Goal: Find specific page/section: Find specific page/section

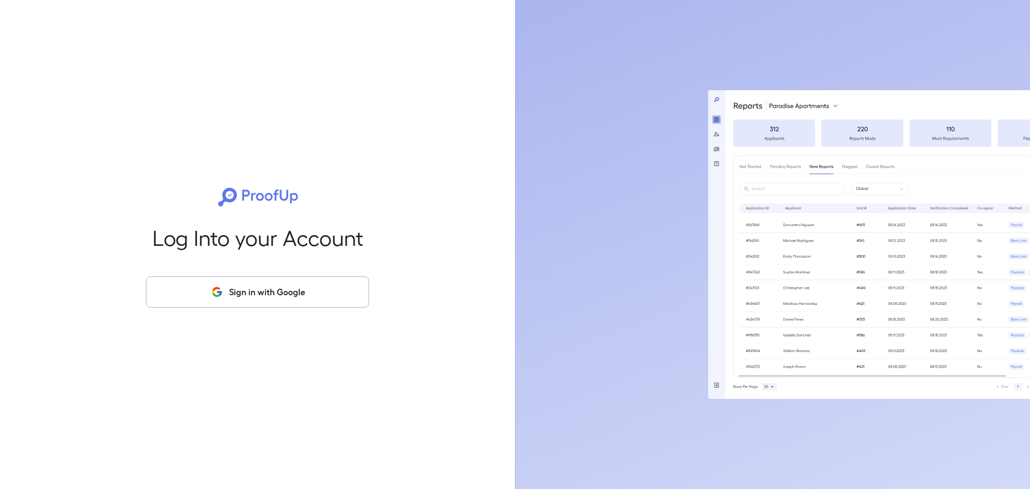
click at [251, 293] on button "Sign in with Google" at bounding box center [257, 291] width 223 height 31
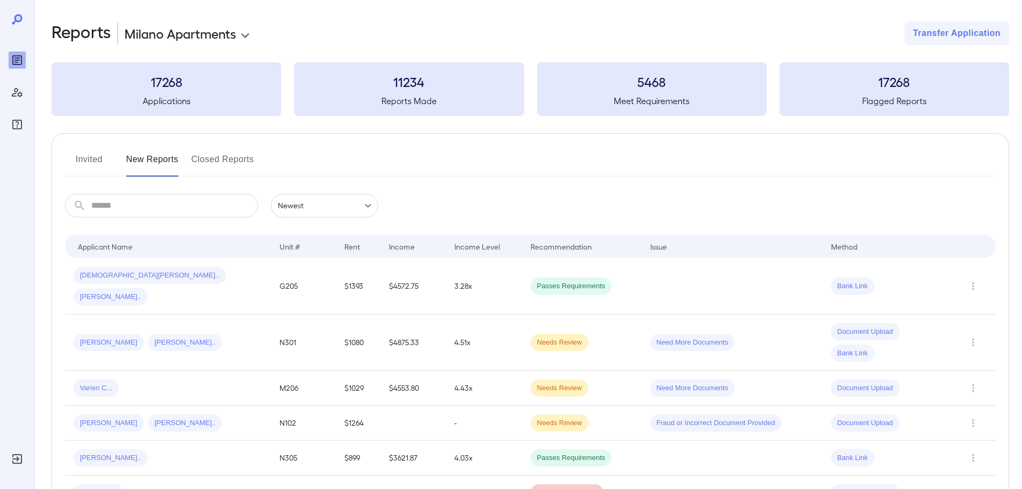
click at [97, 155] on button "Invited" at bounding box center [89, 164] width 48 height 26
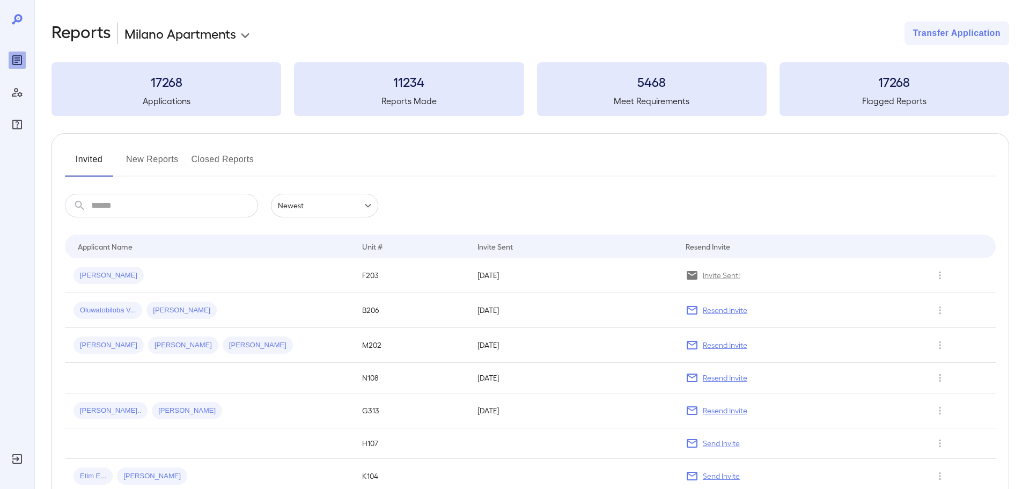
click at [150, 156] on button "New Reports" at bounding box center [152, 164] width 53 height 26
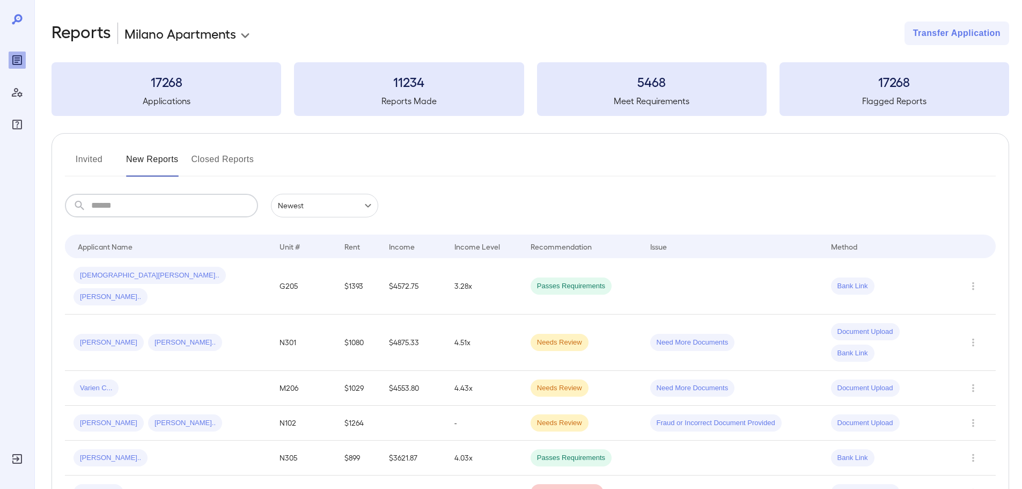
click at [163, 209] on input "text" at bounding box center [174, 206] width 167 height 24
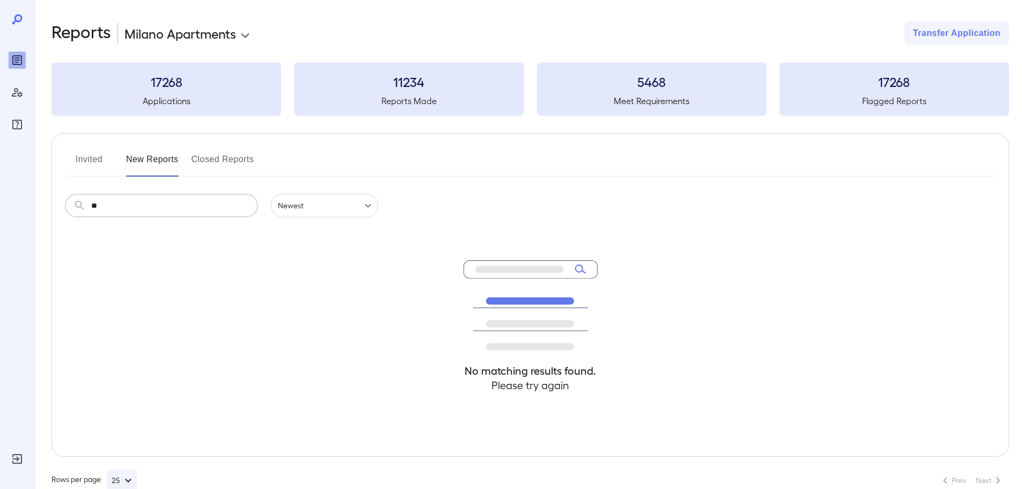
type input "*"
